Goal: Find specific page/section

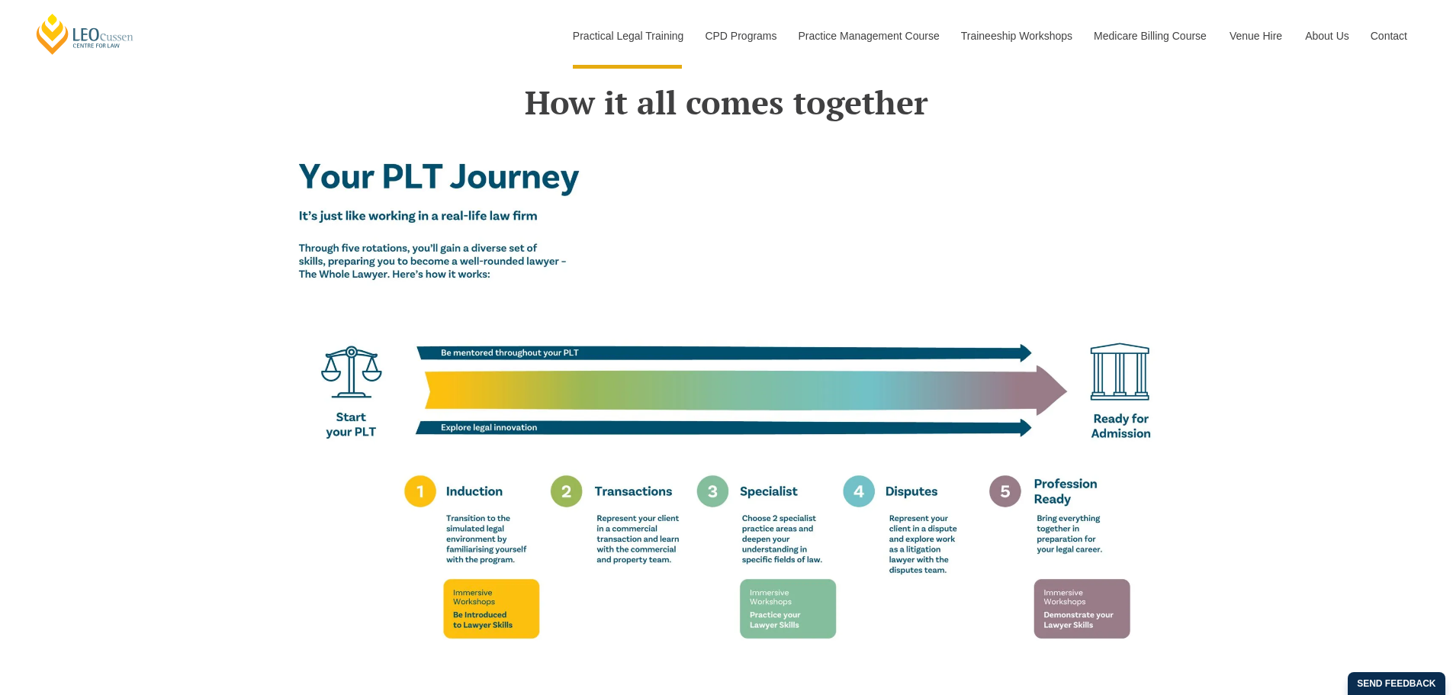
scroll to position [2670, 0]
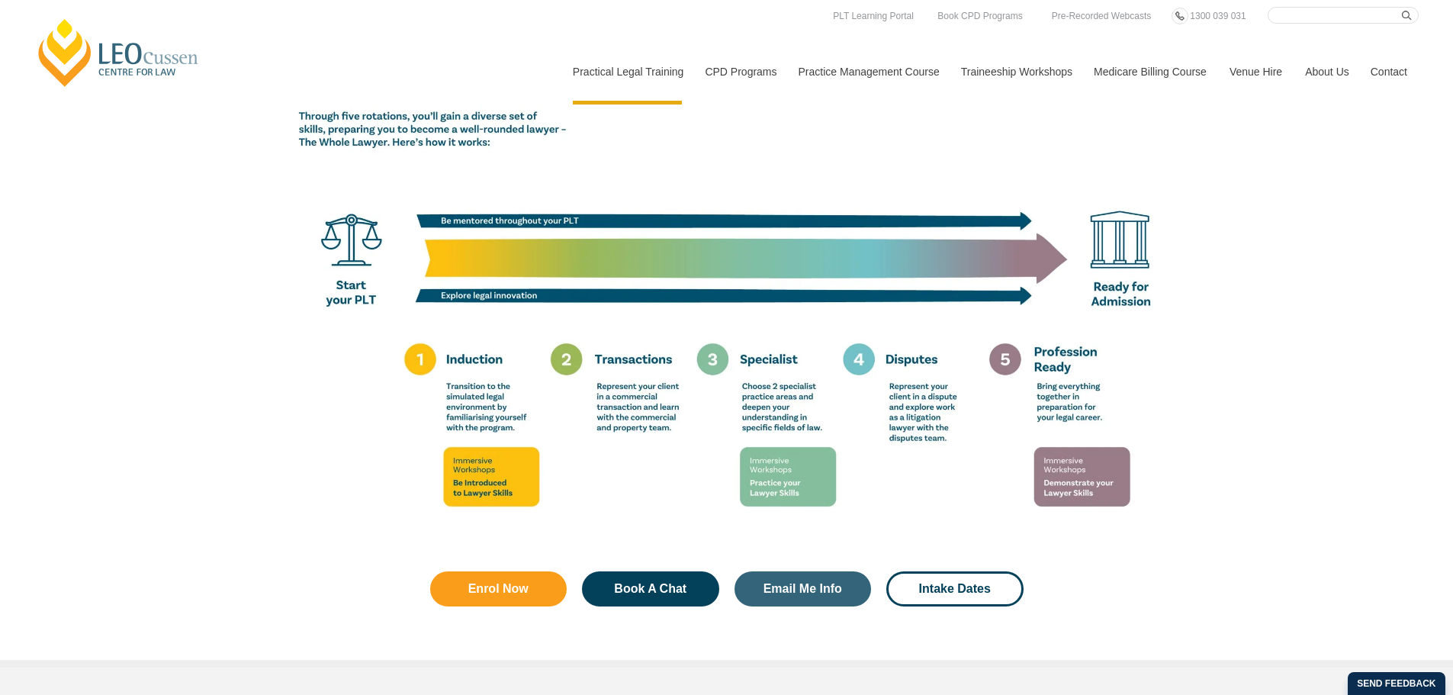
click at [1384, 64] on link "Contact" at bounding box center [1390, 72] width 60 height 66
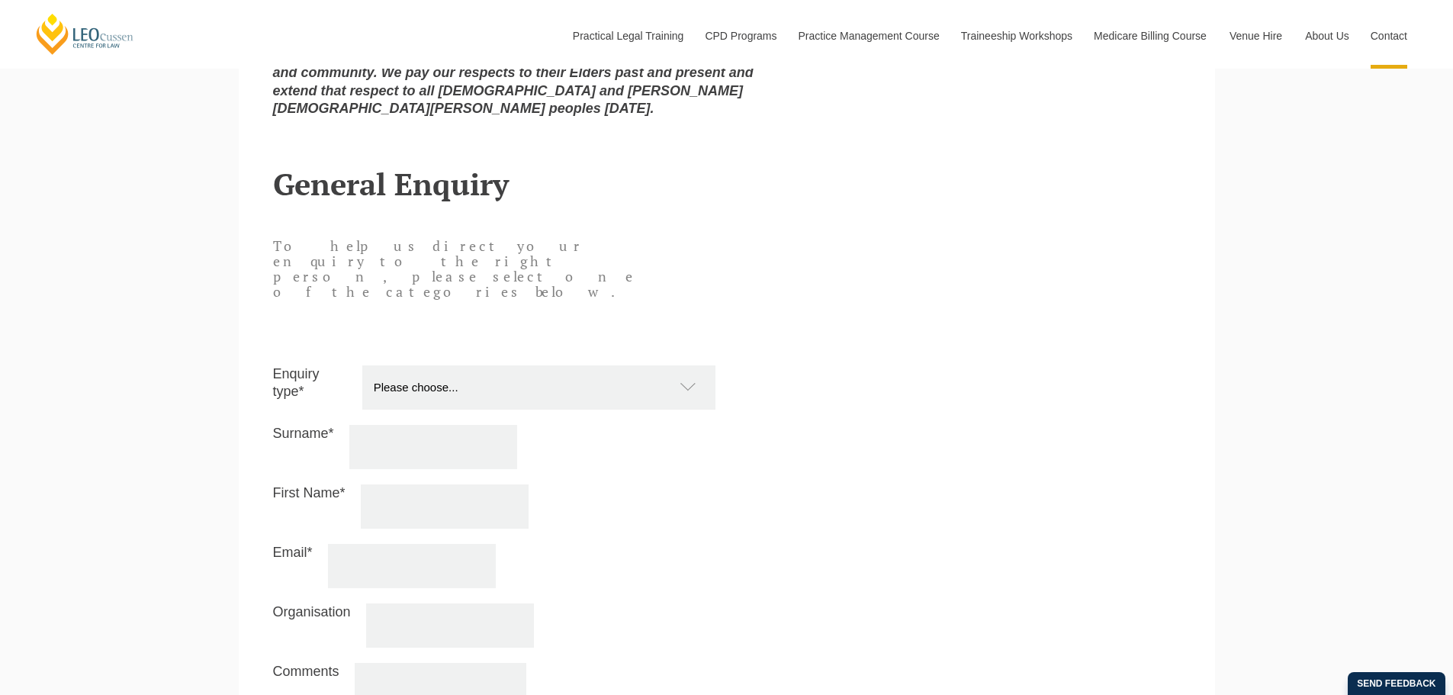
scroll to position [1812, 0]
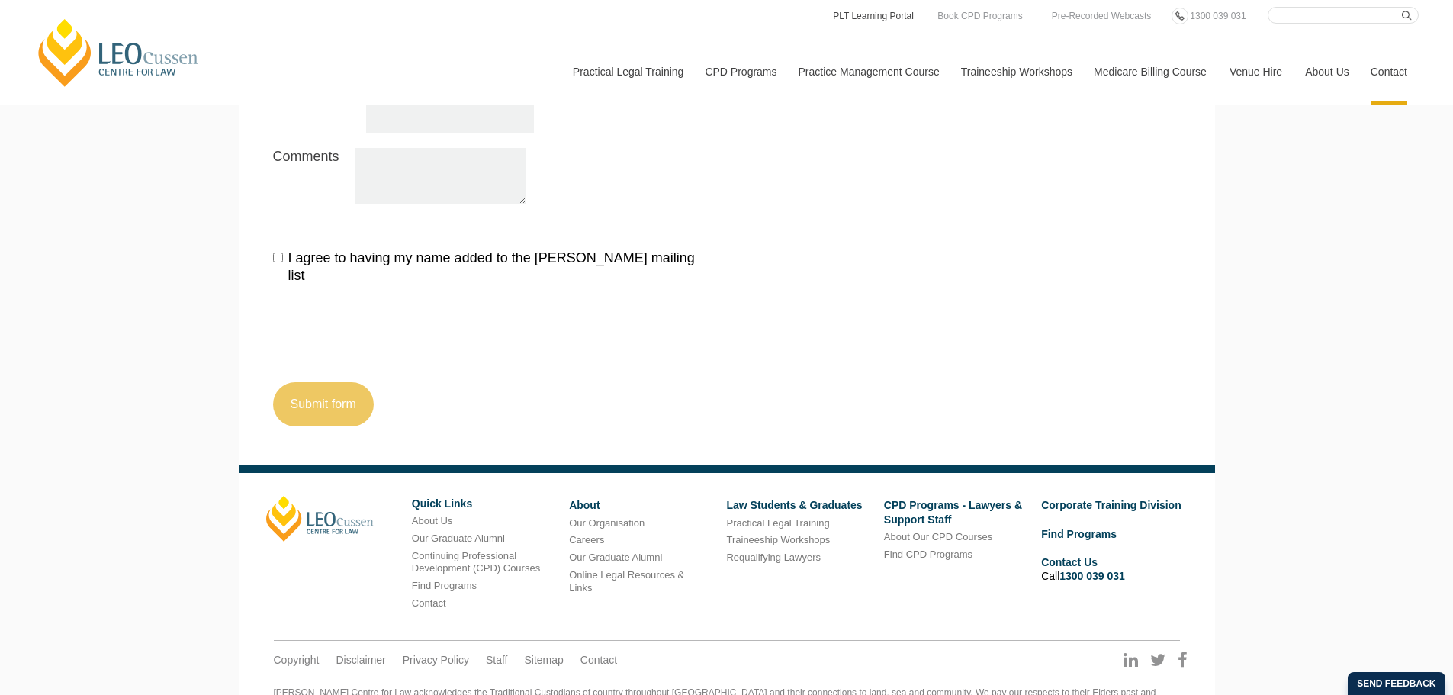
click at [864, 21] on link "PLT Learning Portal" at bounding box center [874, 16] width 84 height 17
